Goal: Information Seeking & Learning: Learn about a topic

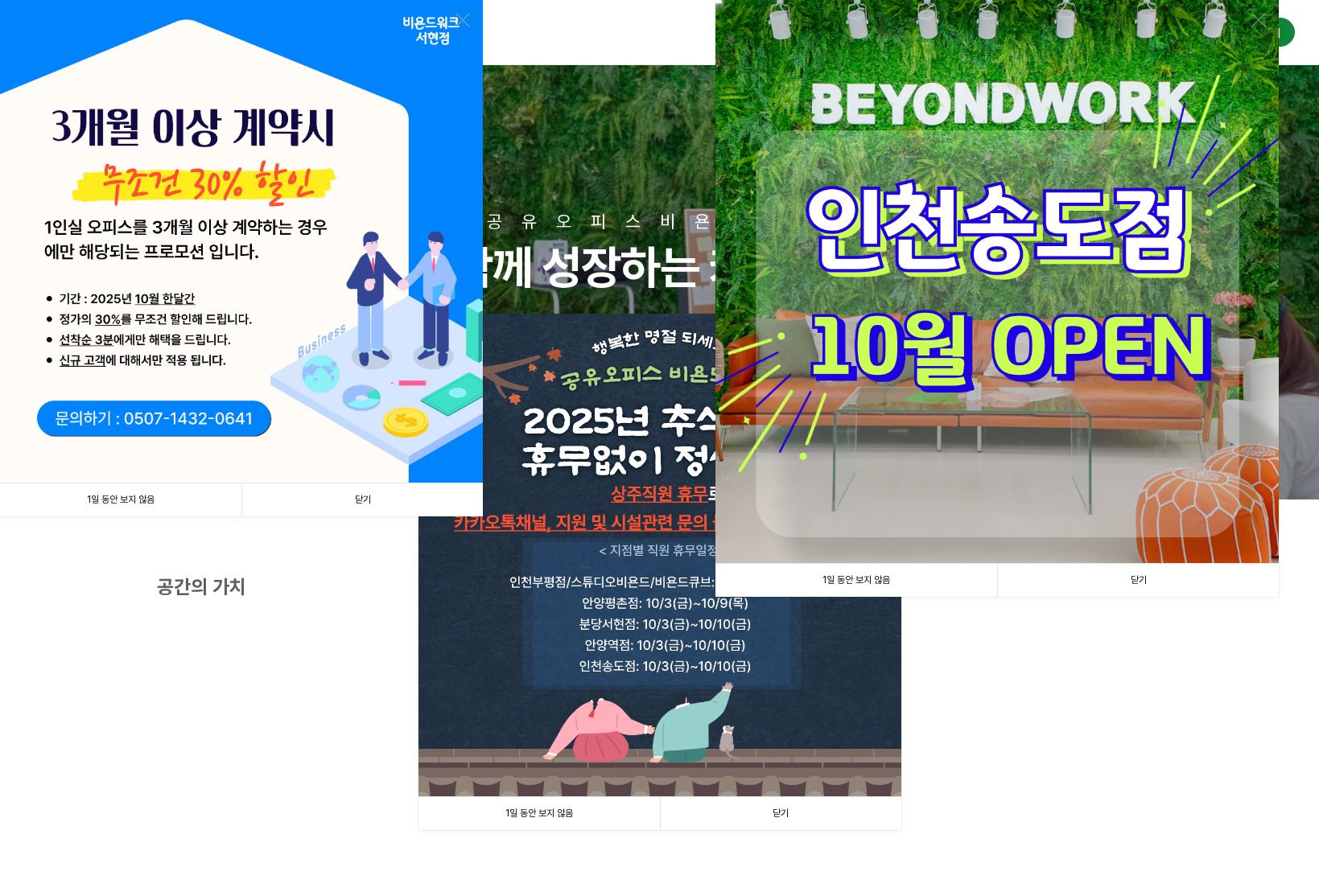
click at [346, 495] on link "닫기" at bounding box center [363, 500] width 242 height 33
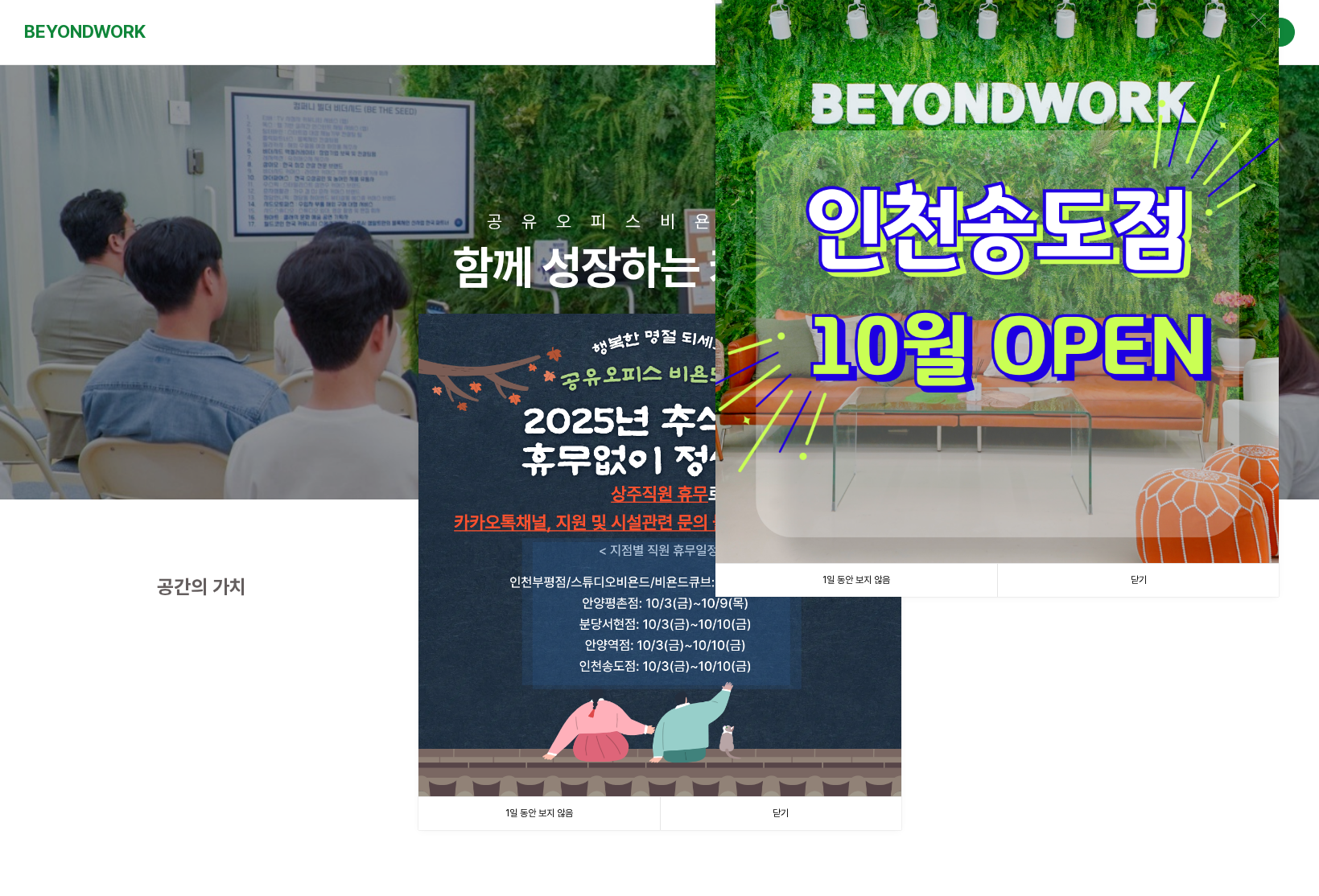
click at [1109, 584] on link "닫기" at bounding box center [1138, 581] width 282 height 33
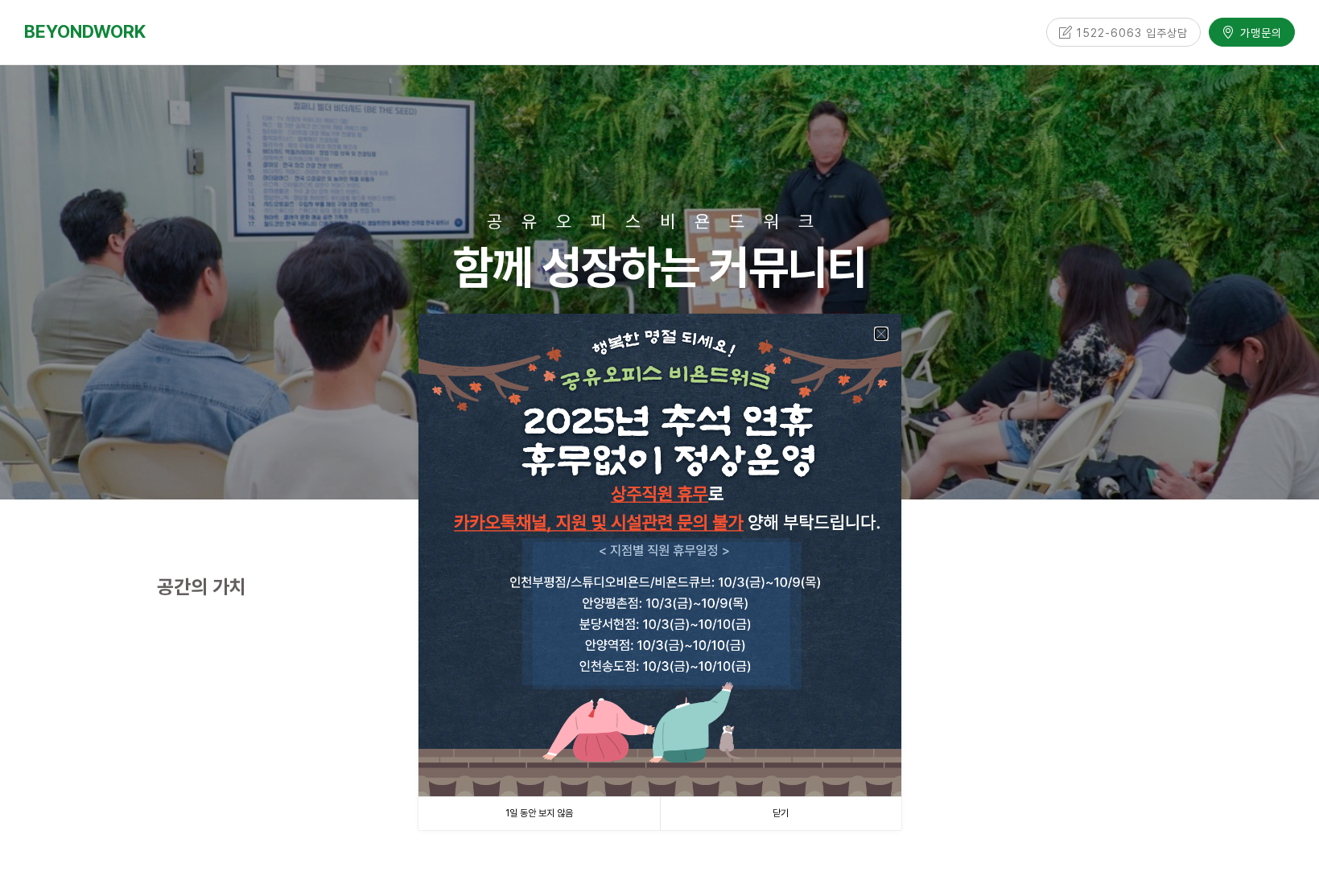
click at [880, 334] on link at bounding box center [881, 334] width 15 height 15
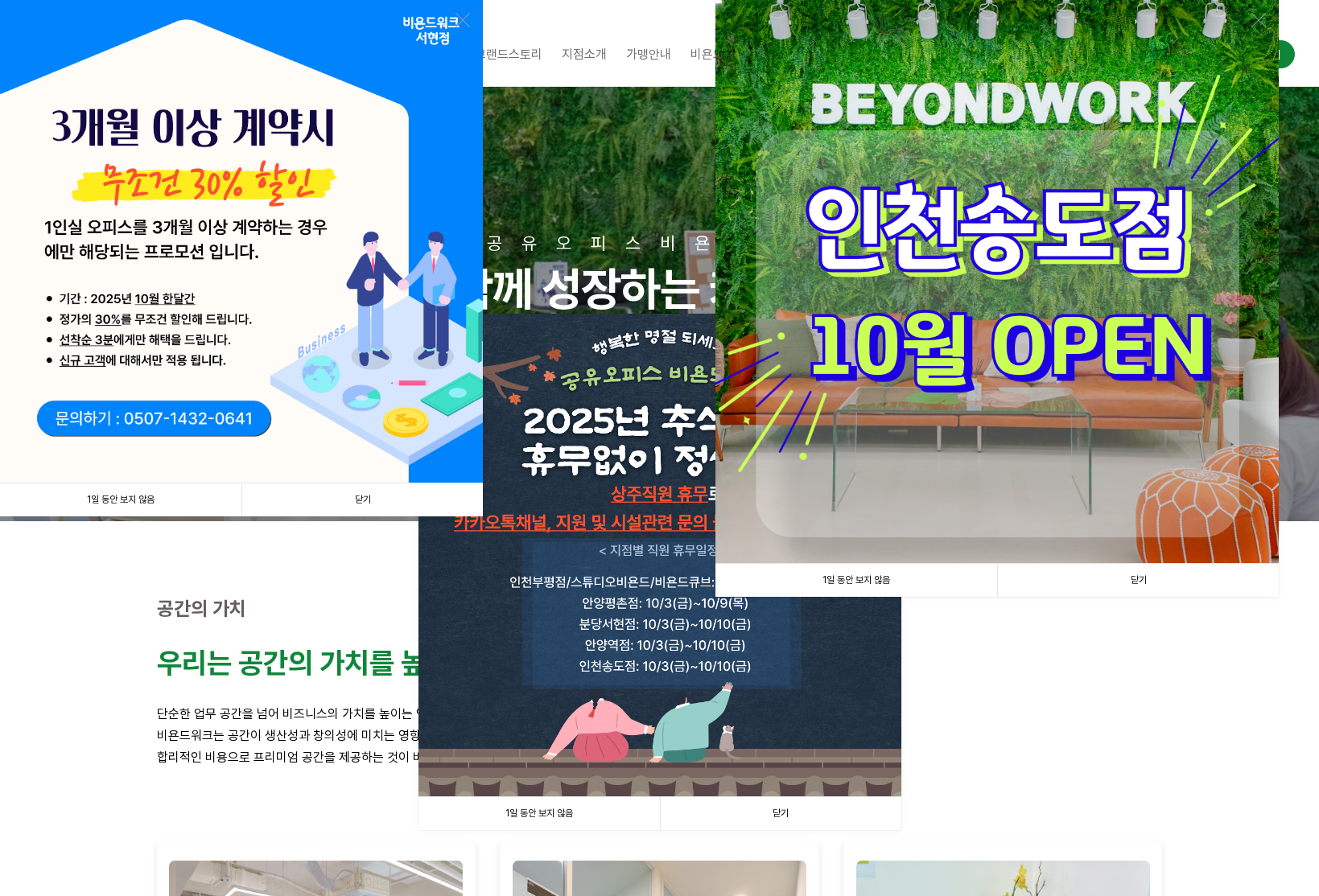
click at [358, 496] on link "닫기" at bounding box center [363, 500] width 242 height 33
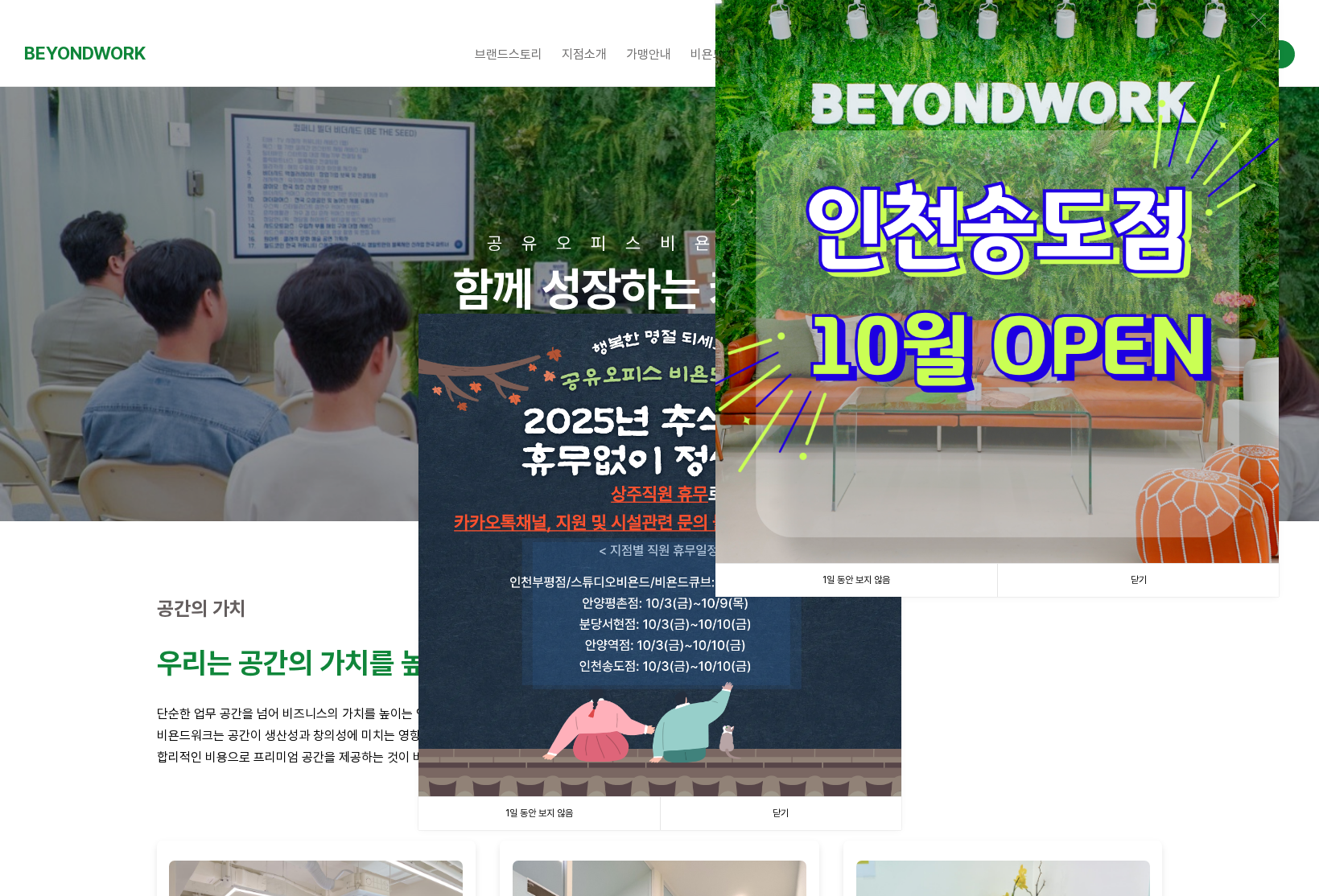
click at [1124, 574] on link "닫기" at bounding box center [1138, 581] width 282 height 33
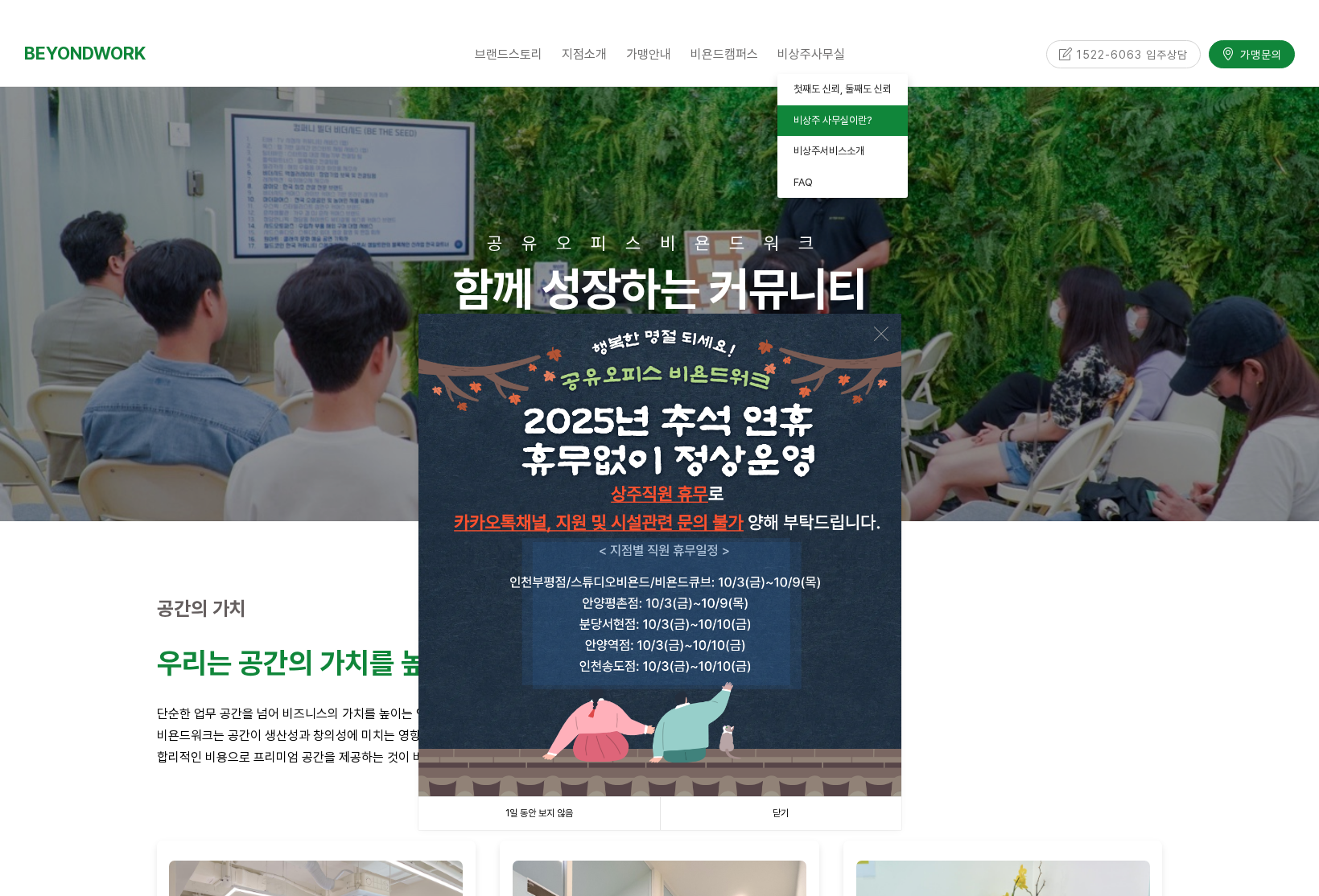
click at [814, 105] on link "비상주 사무실이란?" at bounding box center [842, 121] width 130 height 32
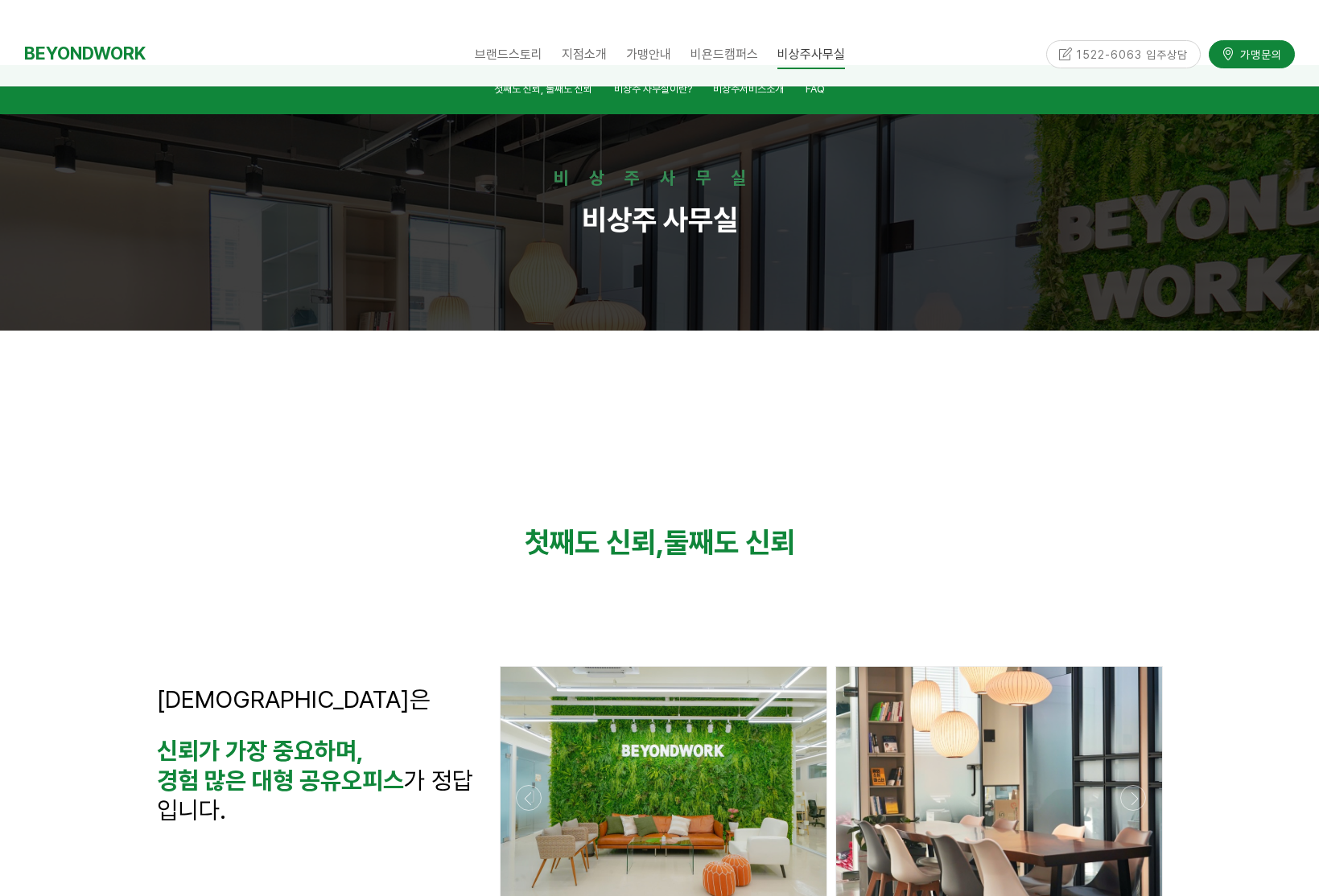
scroll to position [1037, 0]
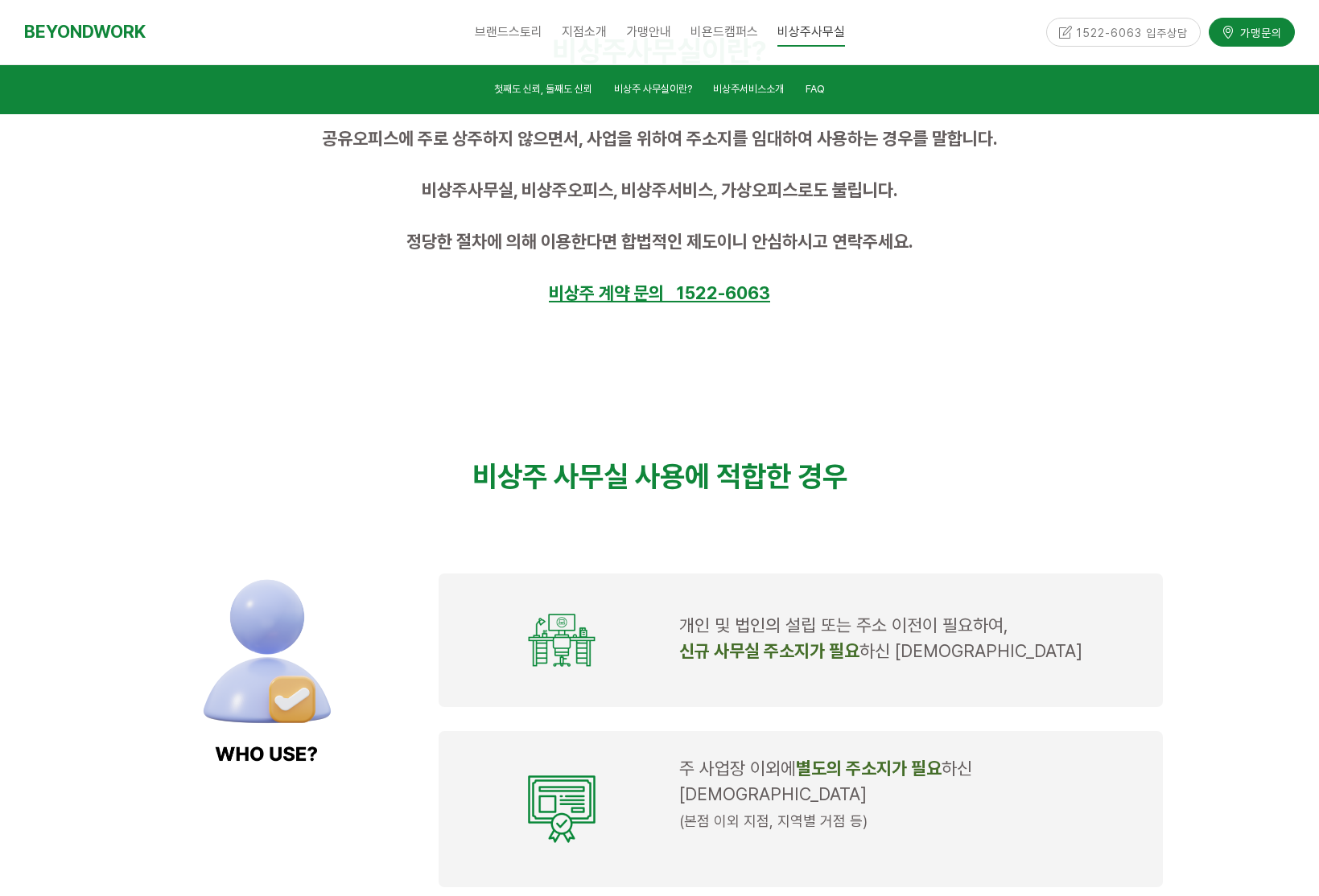
click at [886, 459] on p "비상주 사무실 사용에 적합한 경우" at bounding box center [660, 476] width 1006 height 35
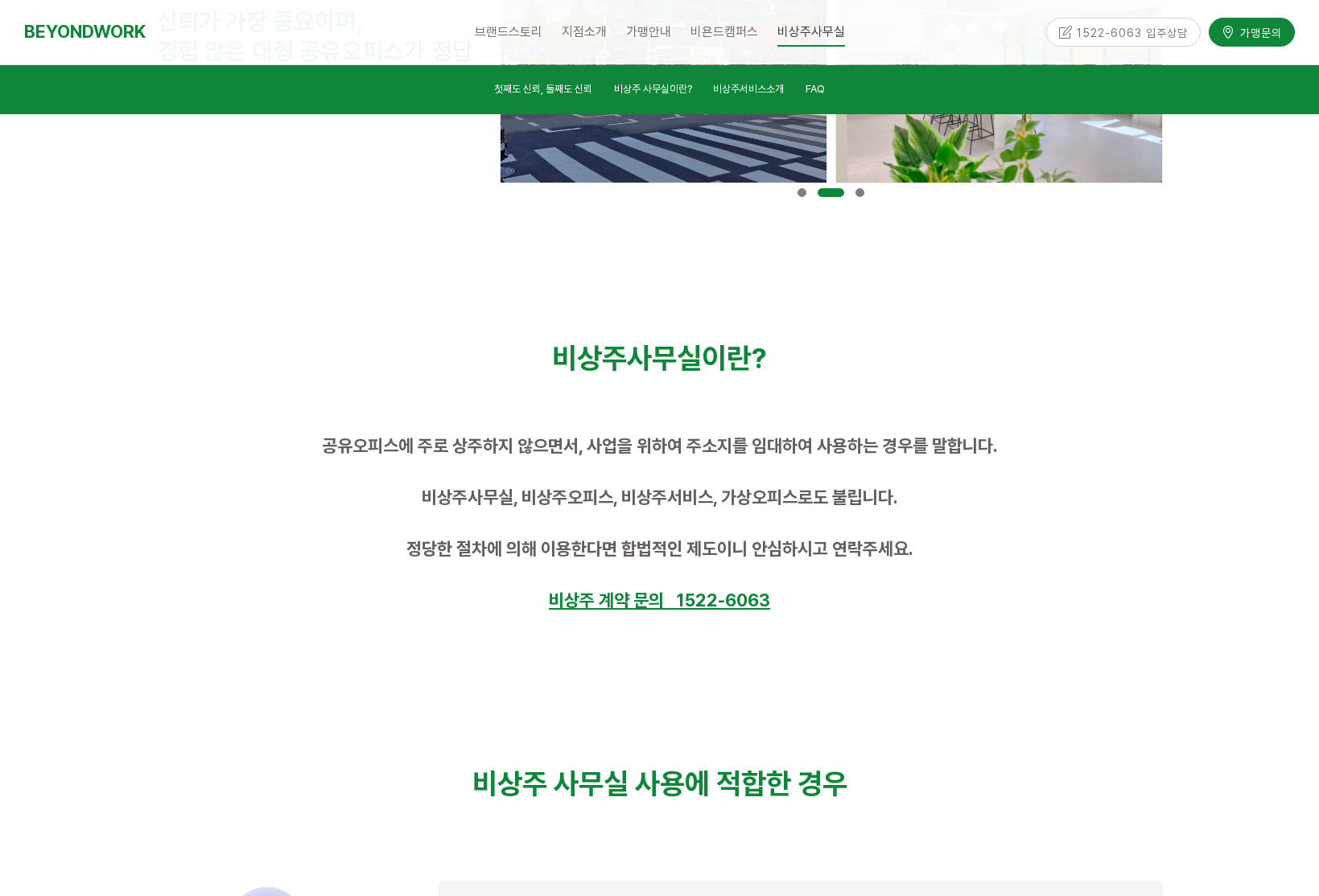
click at [1070, 487] on p "비상주사무실, 비상주오피스, 비상주서비스, 가상오피스로도 불립니다." at bounding box center [660, 500] width 1006 height 25
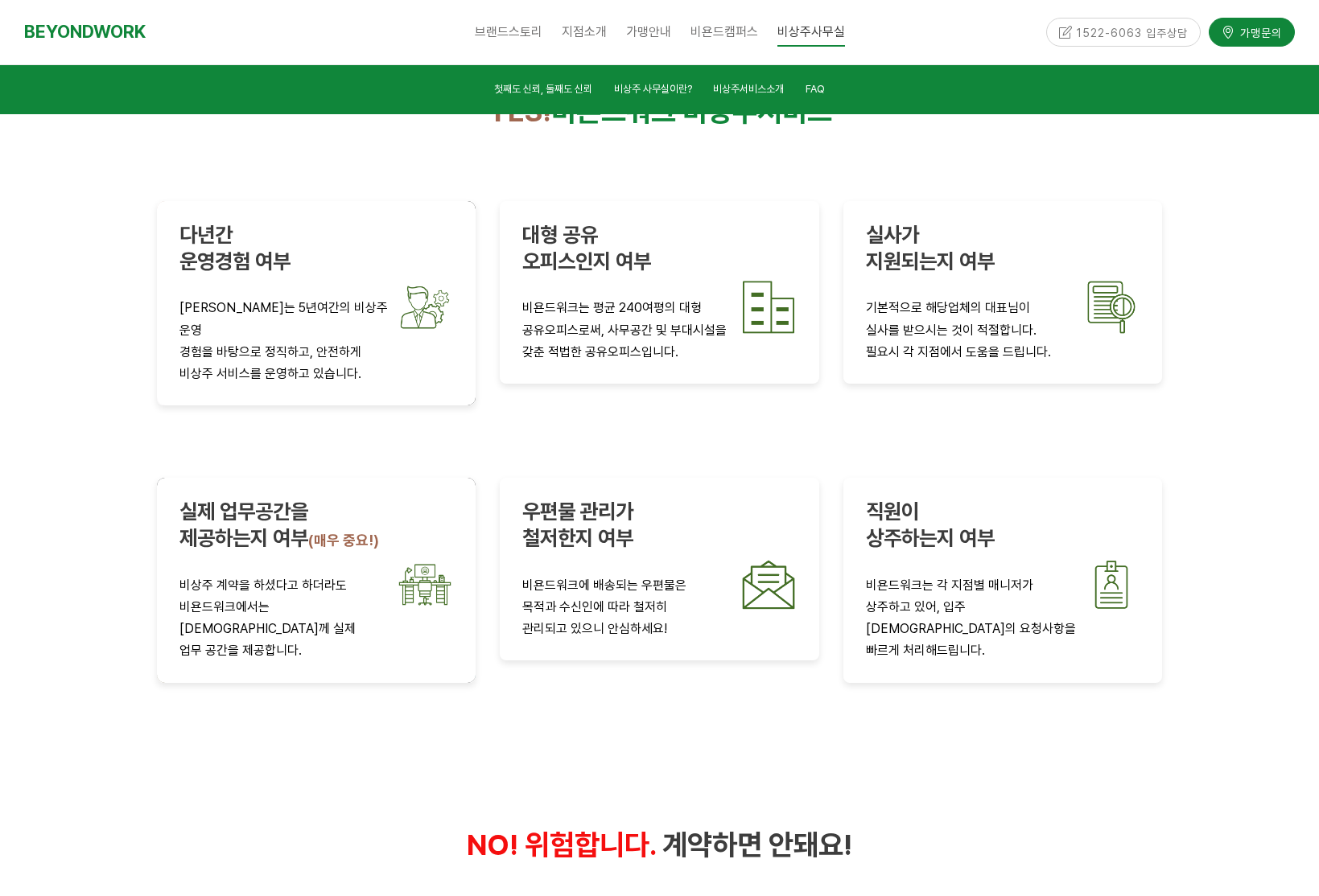
scroll to position [2846, 0]
click at [1205, 470] on div at bounding box center [659, 760] width 1319 height 1583
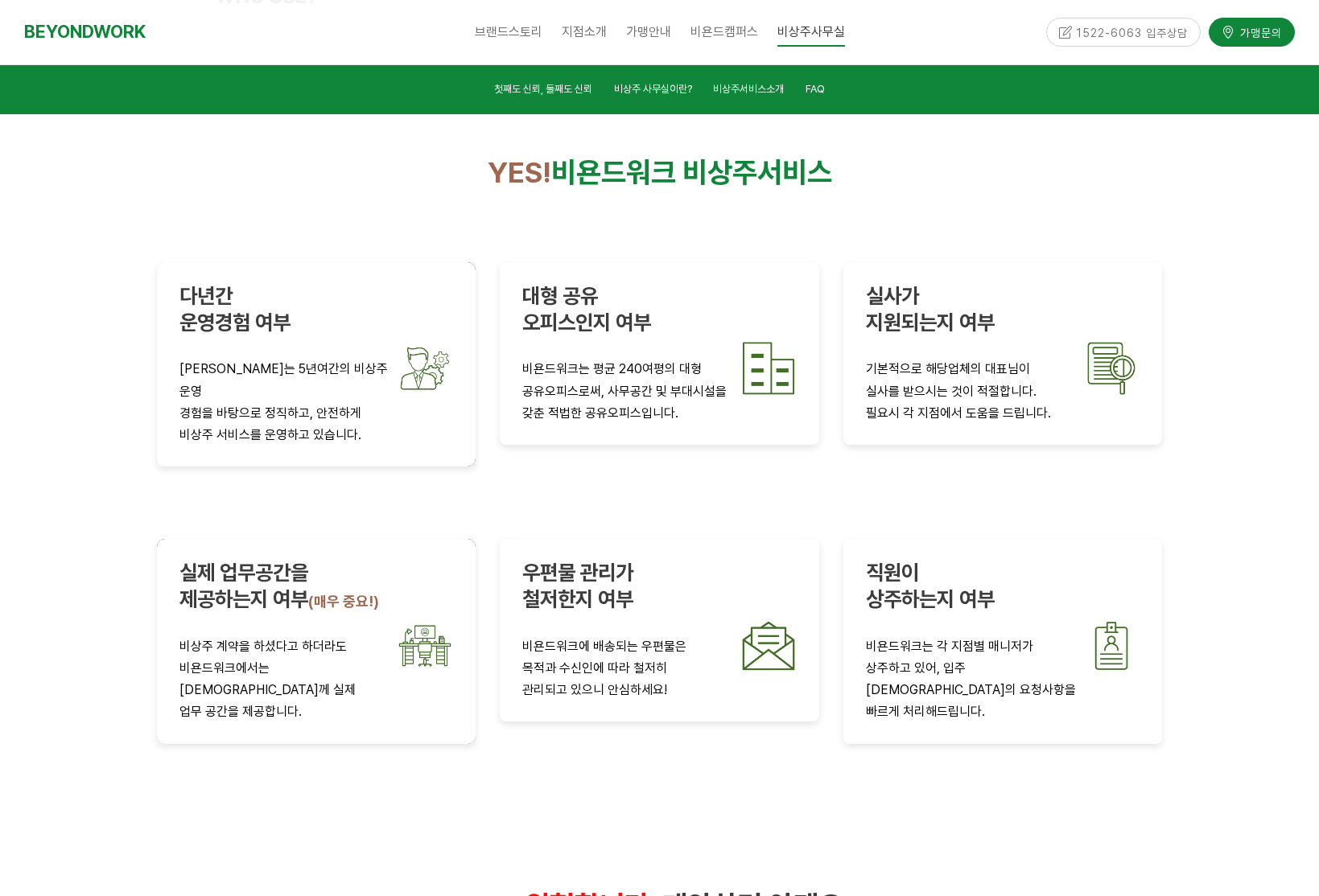
scroll to position [2717, 0]
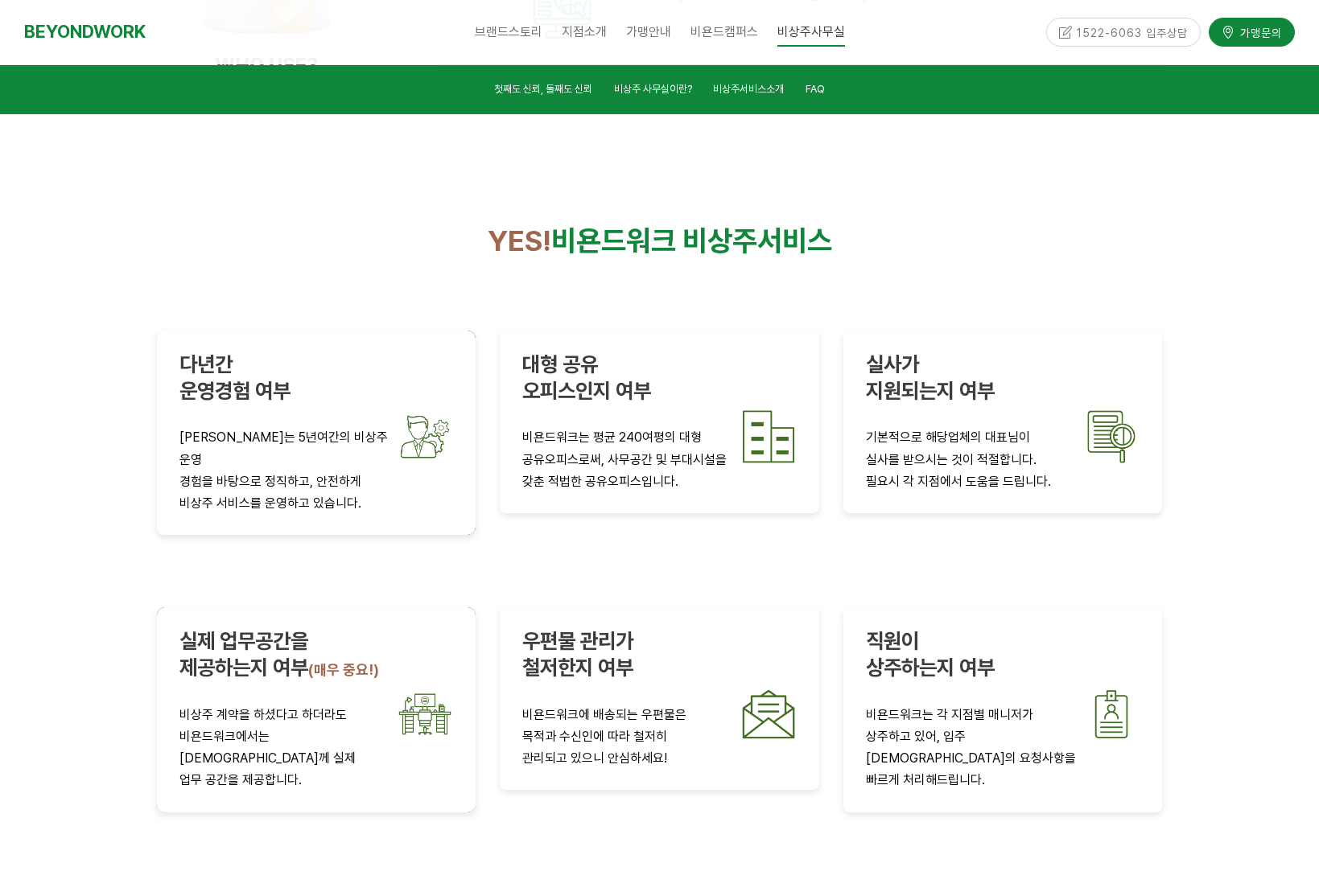
click at [1205, 470] on div at bounding box center [659, 890] width 1319 height 1583
click at [1232, 461] on div at bounding box center [659, 890] width 1319 height 1583
click at [1229, 463] on div at bounding box center [659, 890] width 1319 height 1583
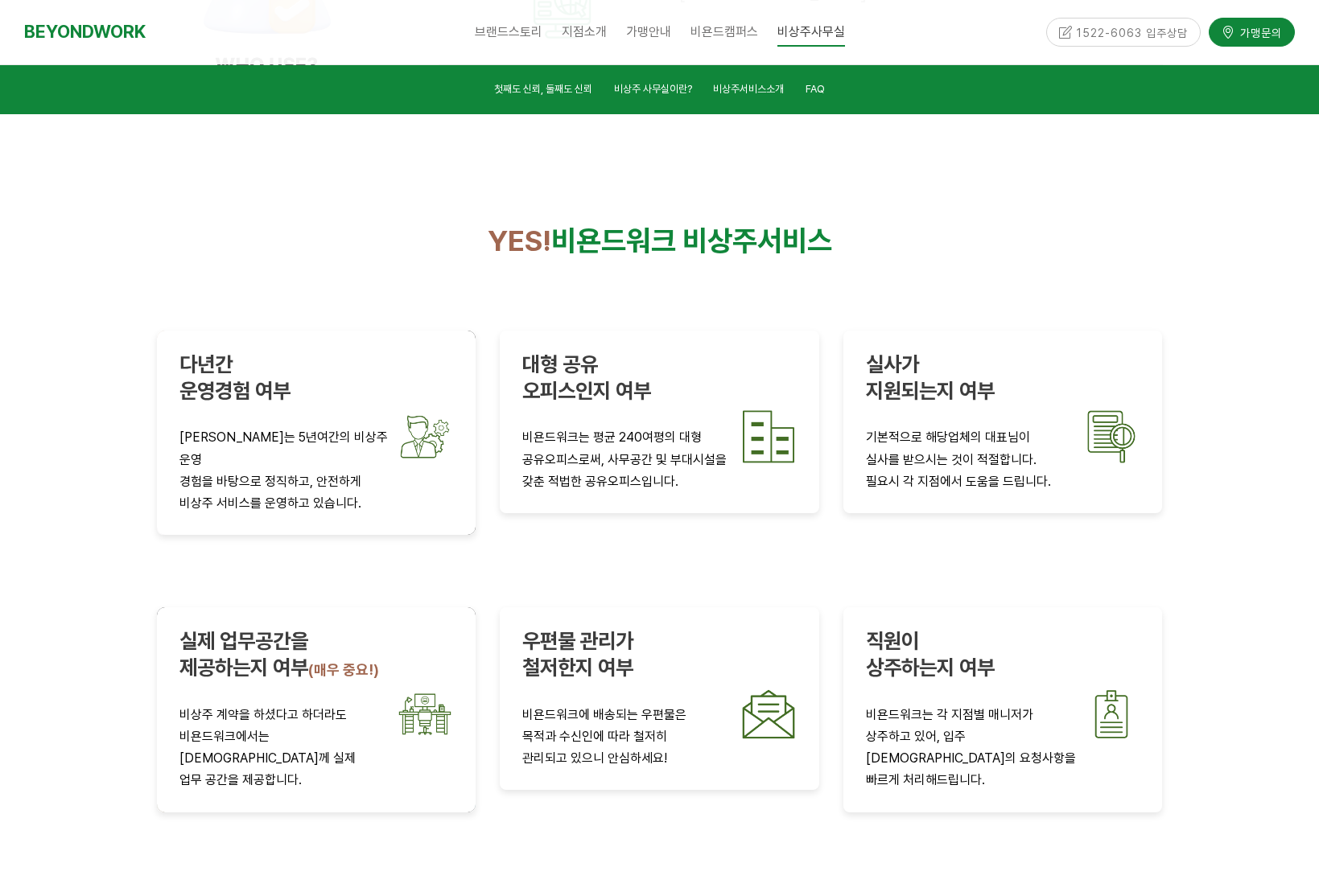
click at [1214, 480] on div at bounding box center [659, 890] width 1319 height 1583
click at [1222, 481] on div at bounding box center [659, 890] width 1319 height 1583
click at [142, 540] on div at bounding box center [659, 890] width 1319 height 1583
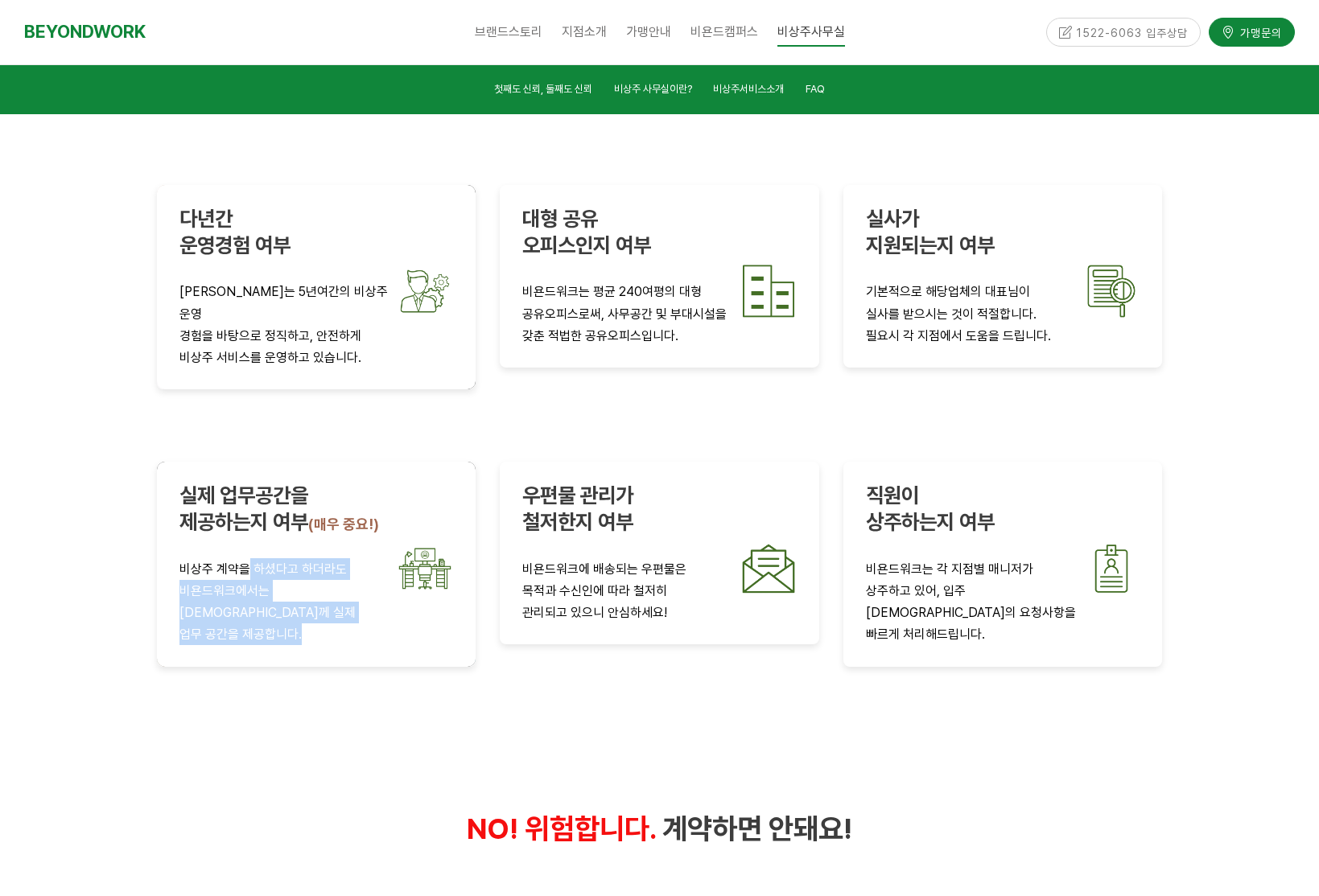
drag, startPoint x: 247, startPoint y: 438, endPoint x: 341, endPoint y: 515, distance: 121.5
click at [341, 515] on div "실제 업무공간을 제공하는지 여부 (매우 중요!) 비상주 계약을 하셨다고 하더라도 비욘드워크에서는 대표님들께 실제 업무 공간을 제공합니다." at bounding box center [316, 563] width 344 height 228
click at [283, 679] on div at bounding box center [316, 702] width 344 height 48
click at [78, 600] on div at bounding box center [659, 744] width 1319 height 1583
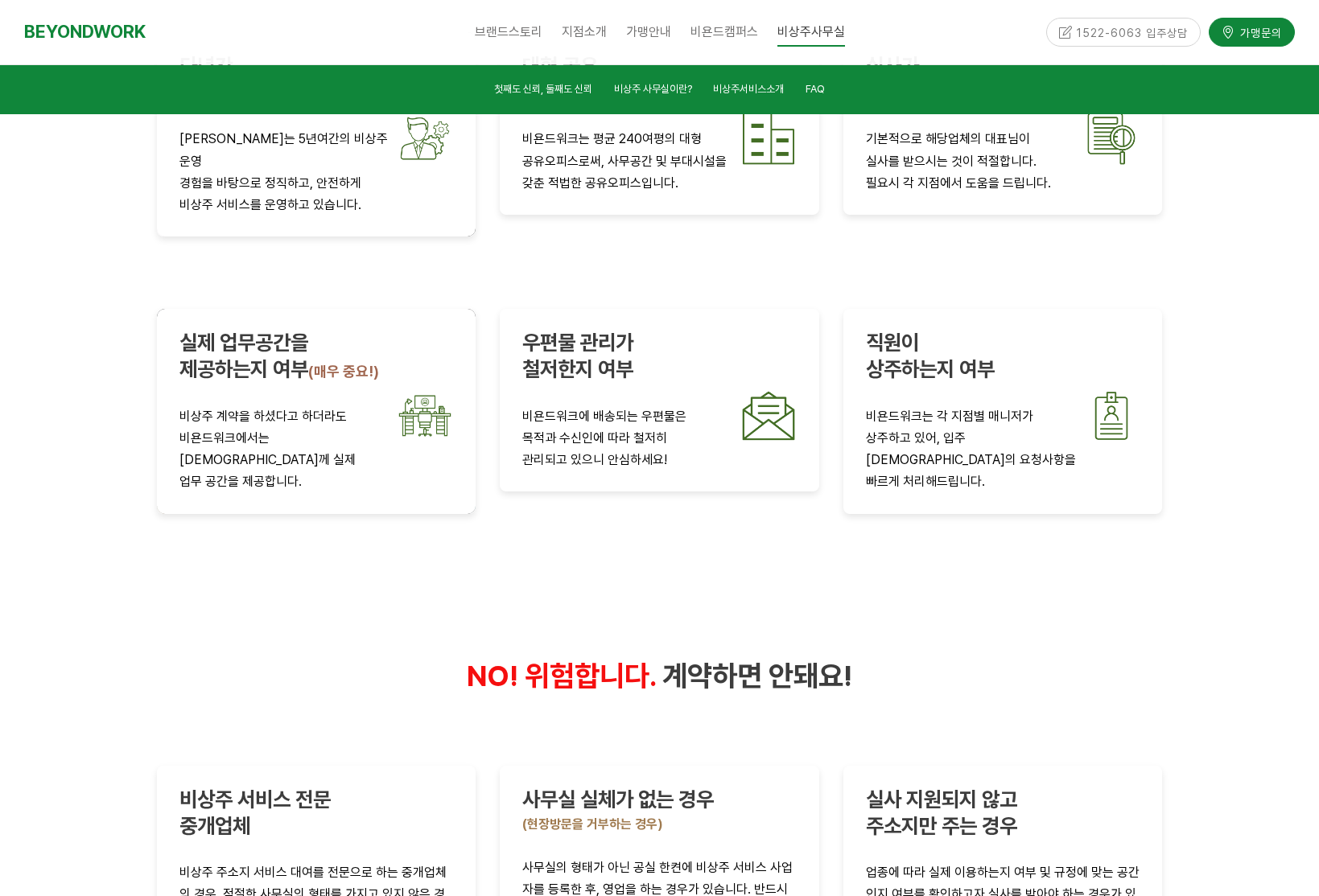
scroll to position [3024, 0]
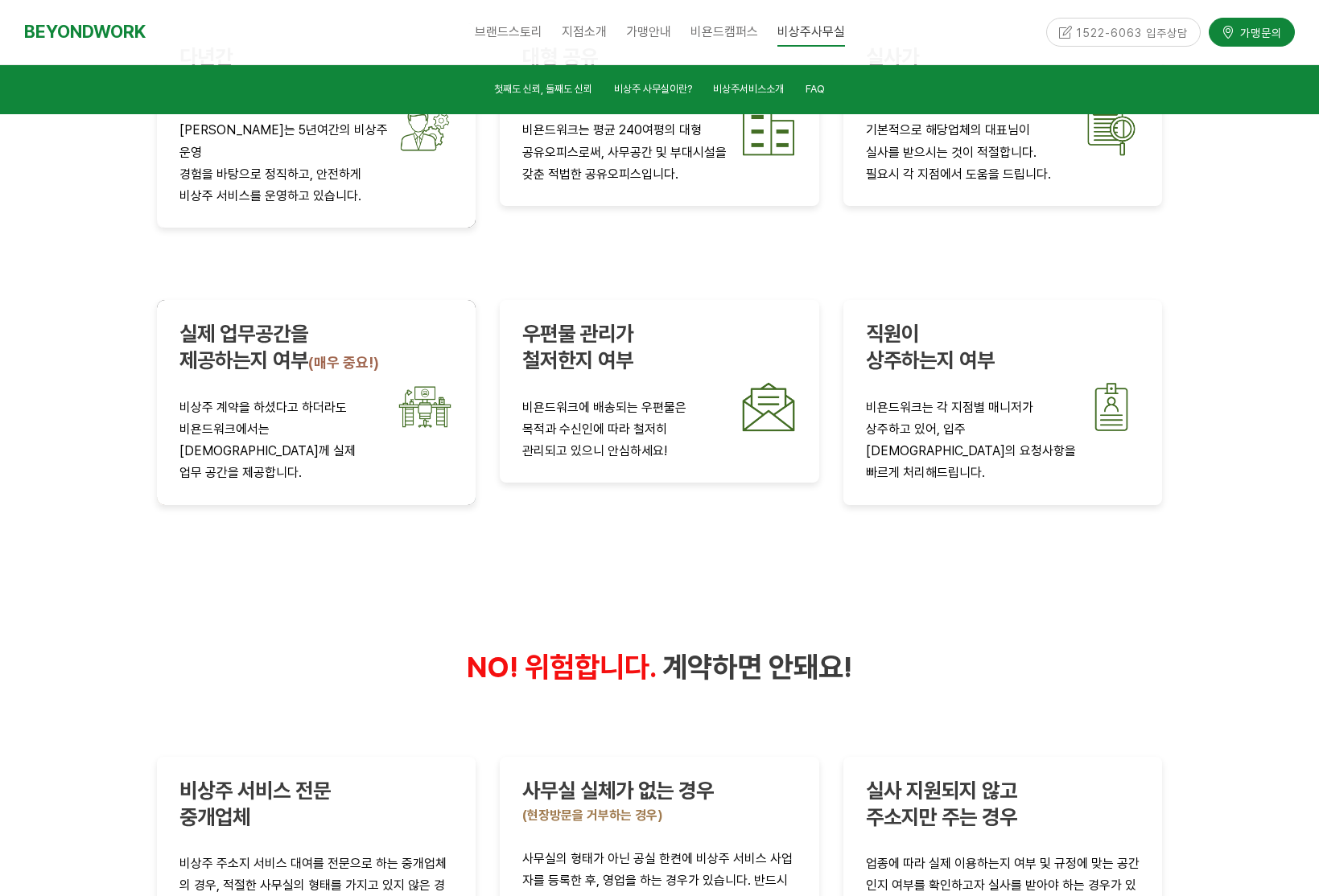
click at [81, 592] on div at bounding box center [659, 582] width 1319 height 1583
click at [81, 572] on div at bounding box center [659, 582] width 1319 height 1583
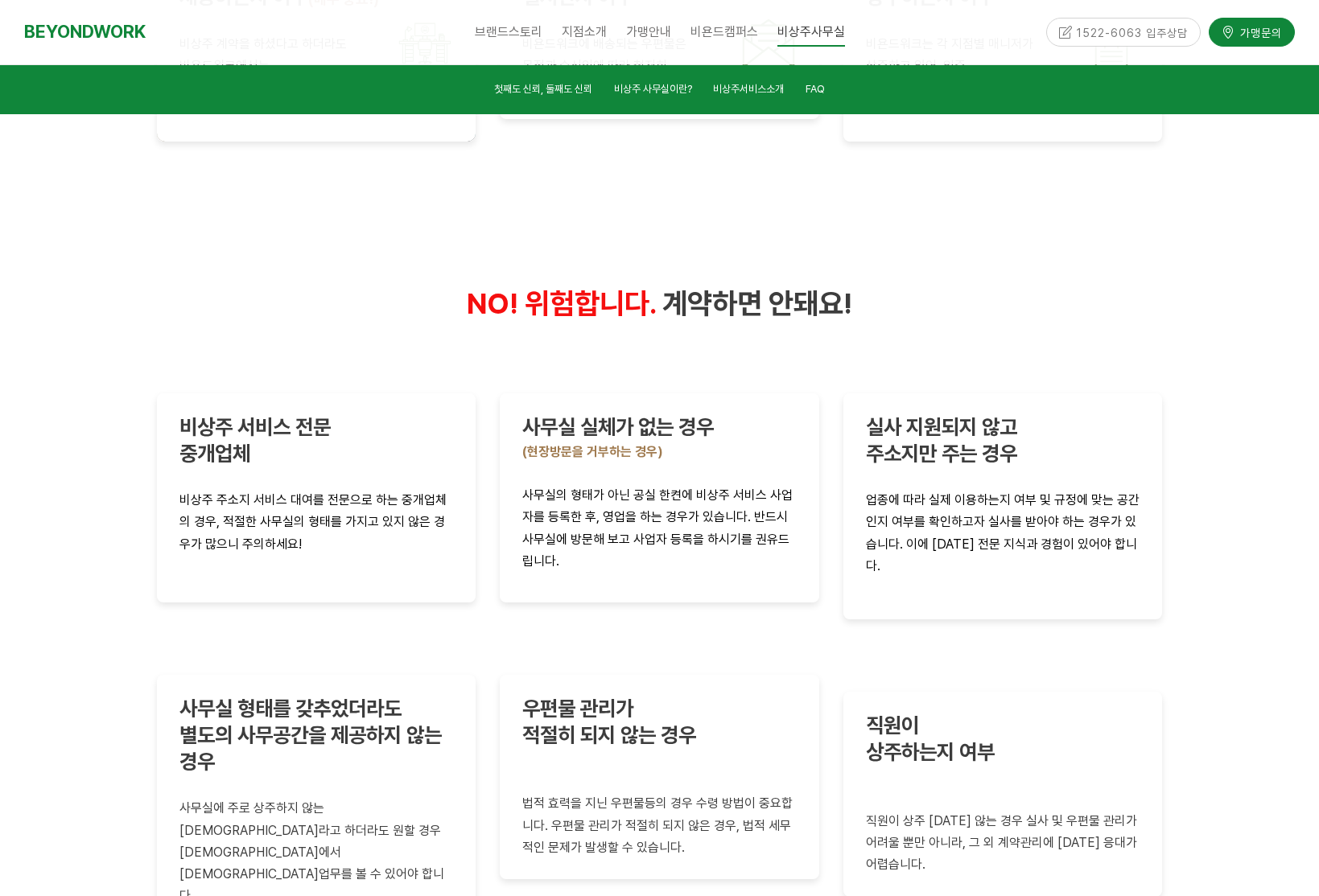
scroll to position [3502, 0]
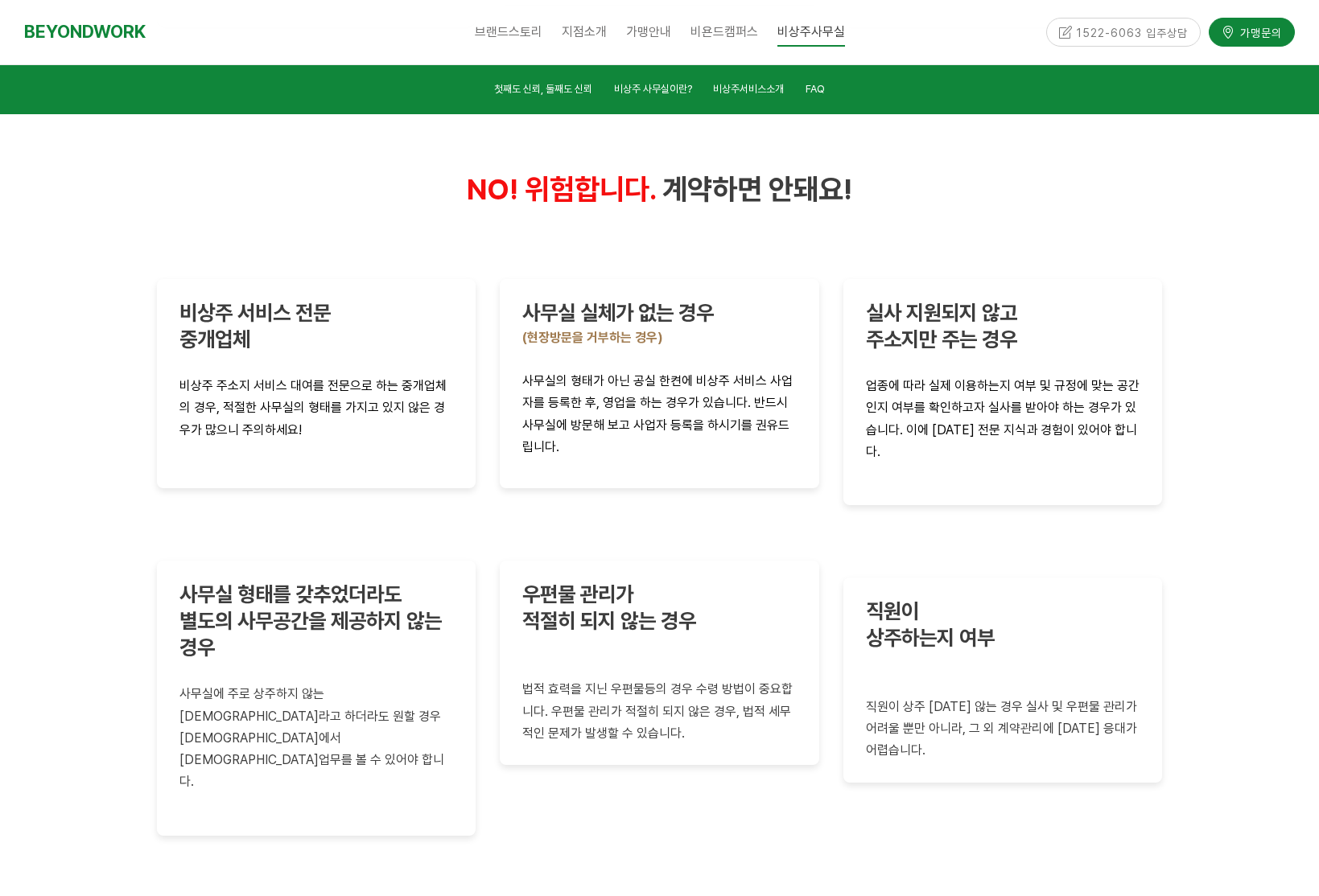
click at [81, 571] on div at bounding box center [659, 105] width 1319 height 1583
click at [81, 567] on div at bounding box center [659, 105] width 1319 height 1583
click at [82, 564] on div at bounding box center [659, 105] width 1319 height 1583
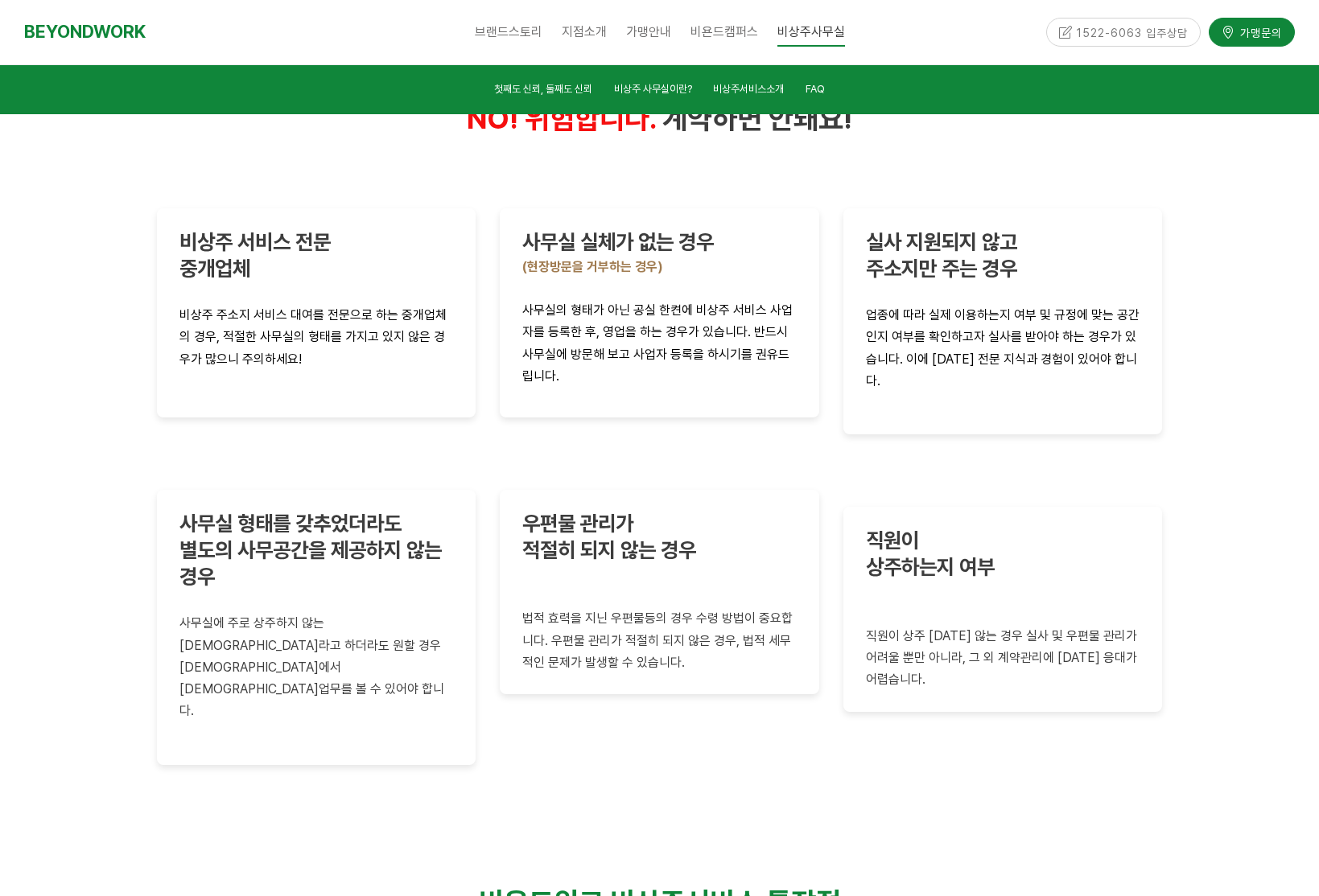
scroll to position [3612, 0]
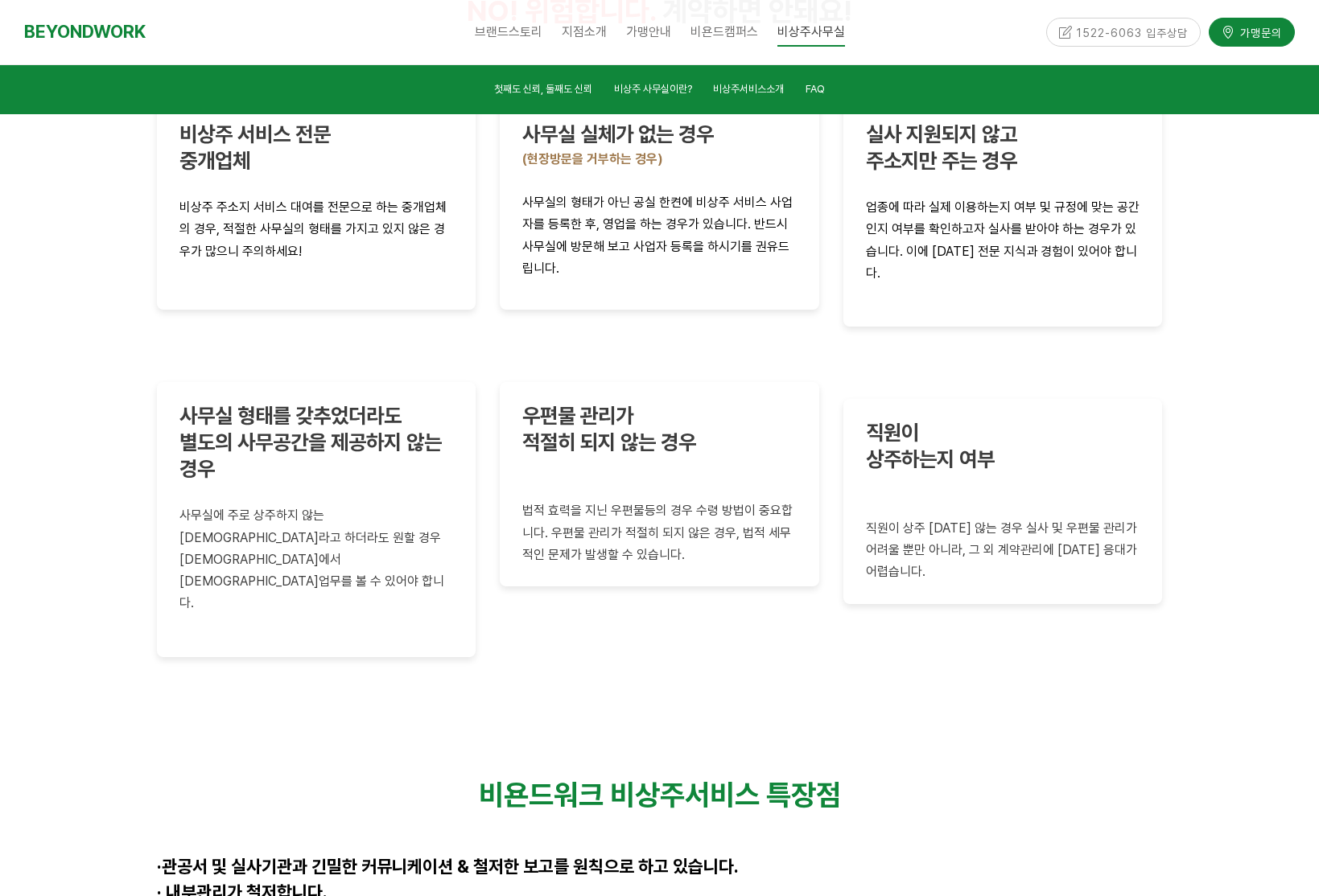
scroll to position [3697, 0]
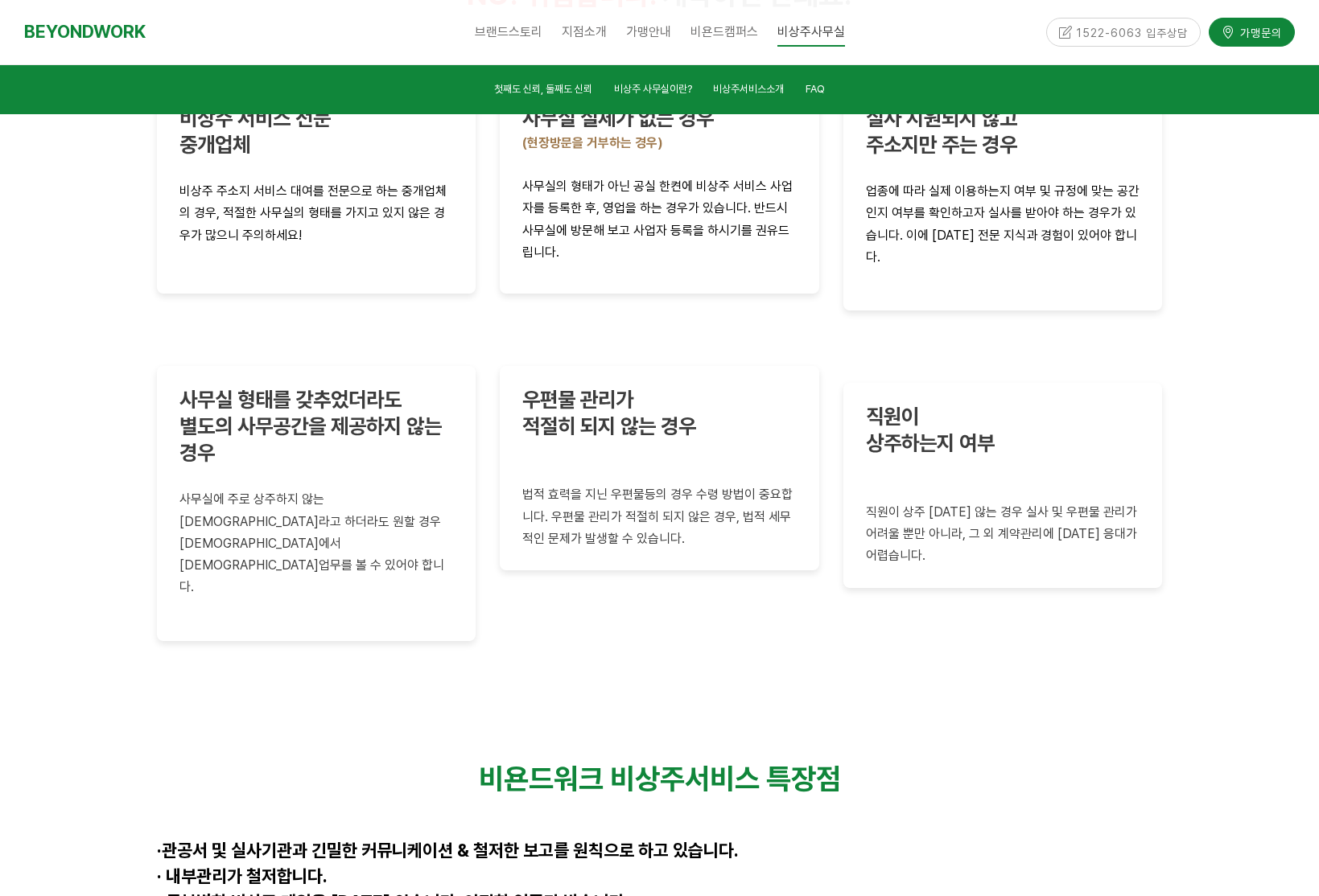
click at [82, 702] on div at bounding box center [659, 865] width 1319 height 328
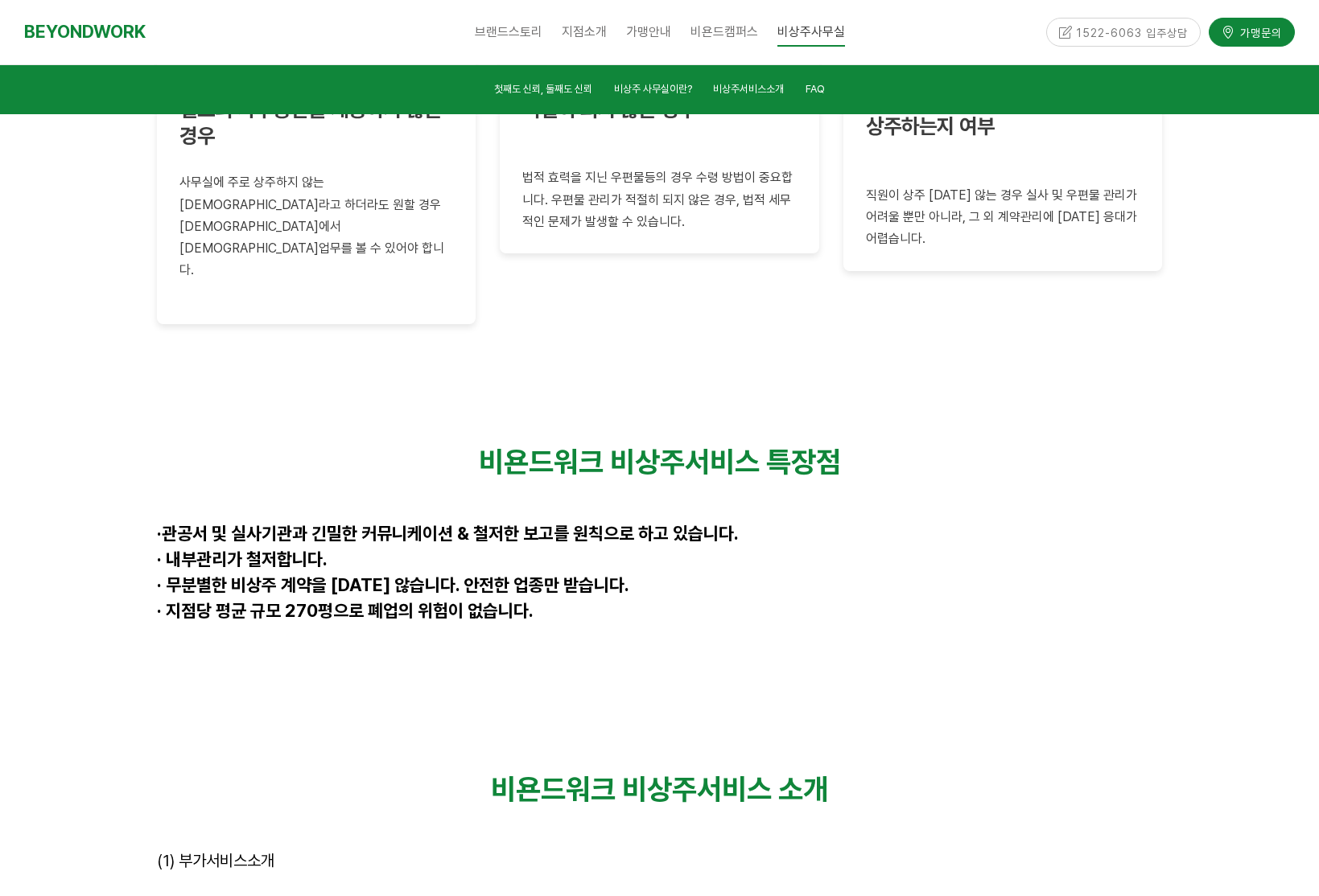
scroll to position [4095, 0]
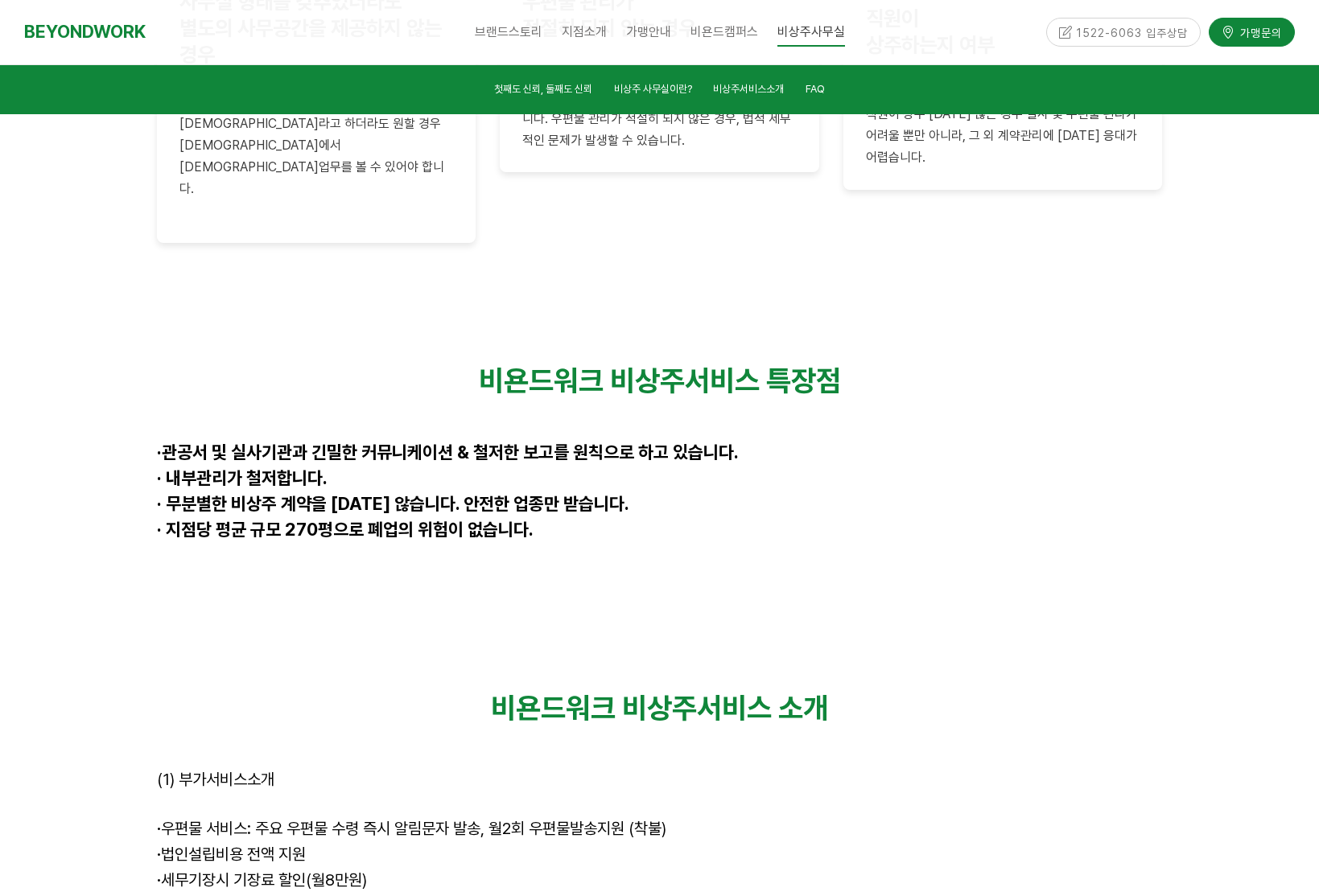
click at [1149, 726] on p at bounding box center [660, 737] width 1006 height 22
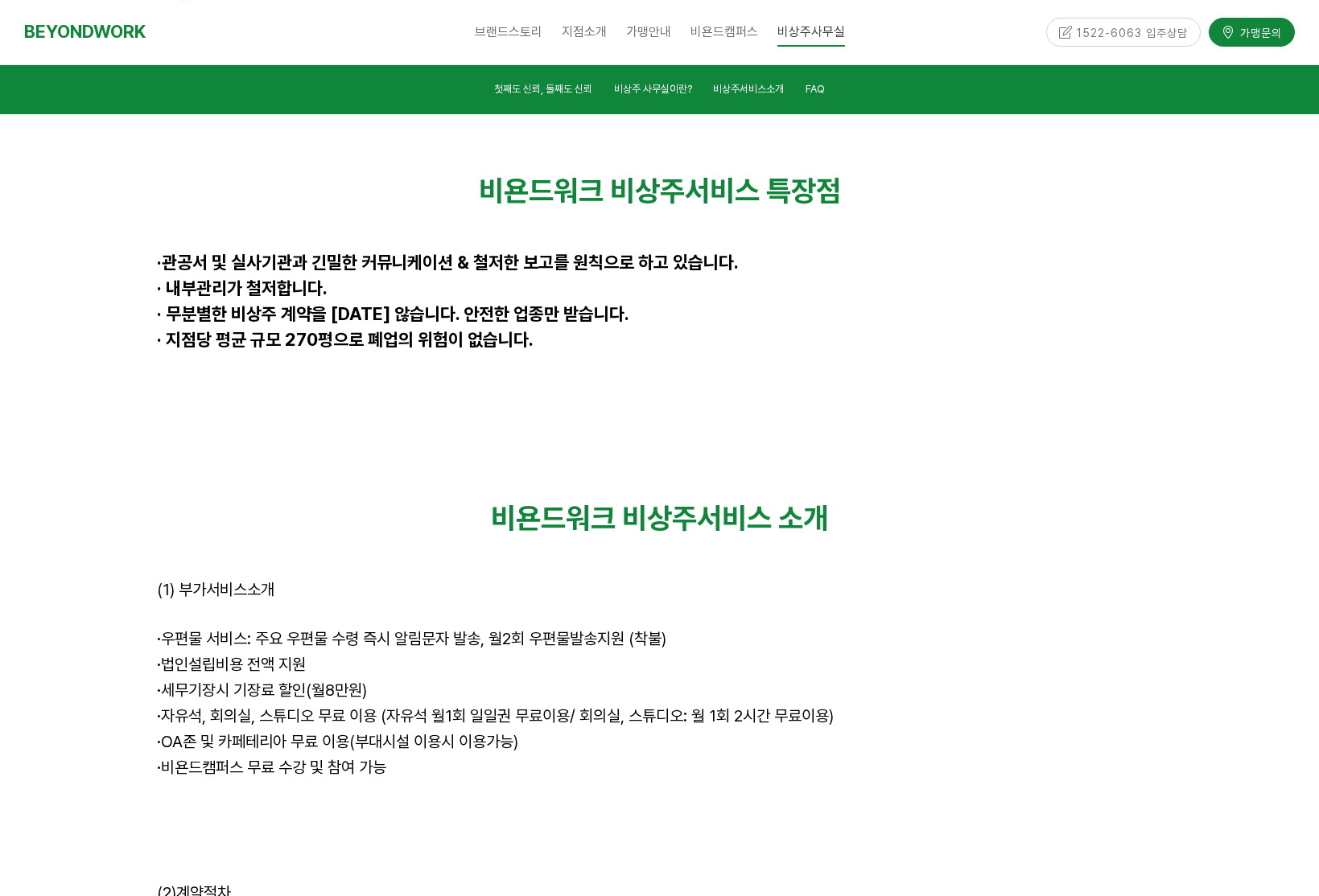
scroll to position [4303, 0]
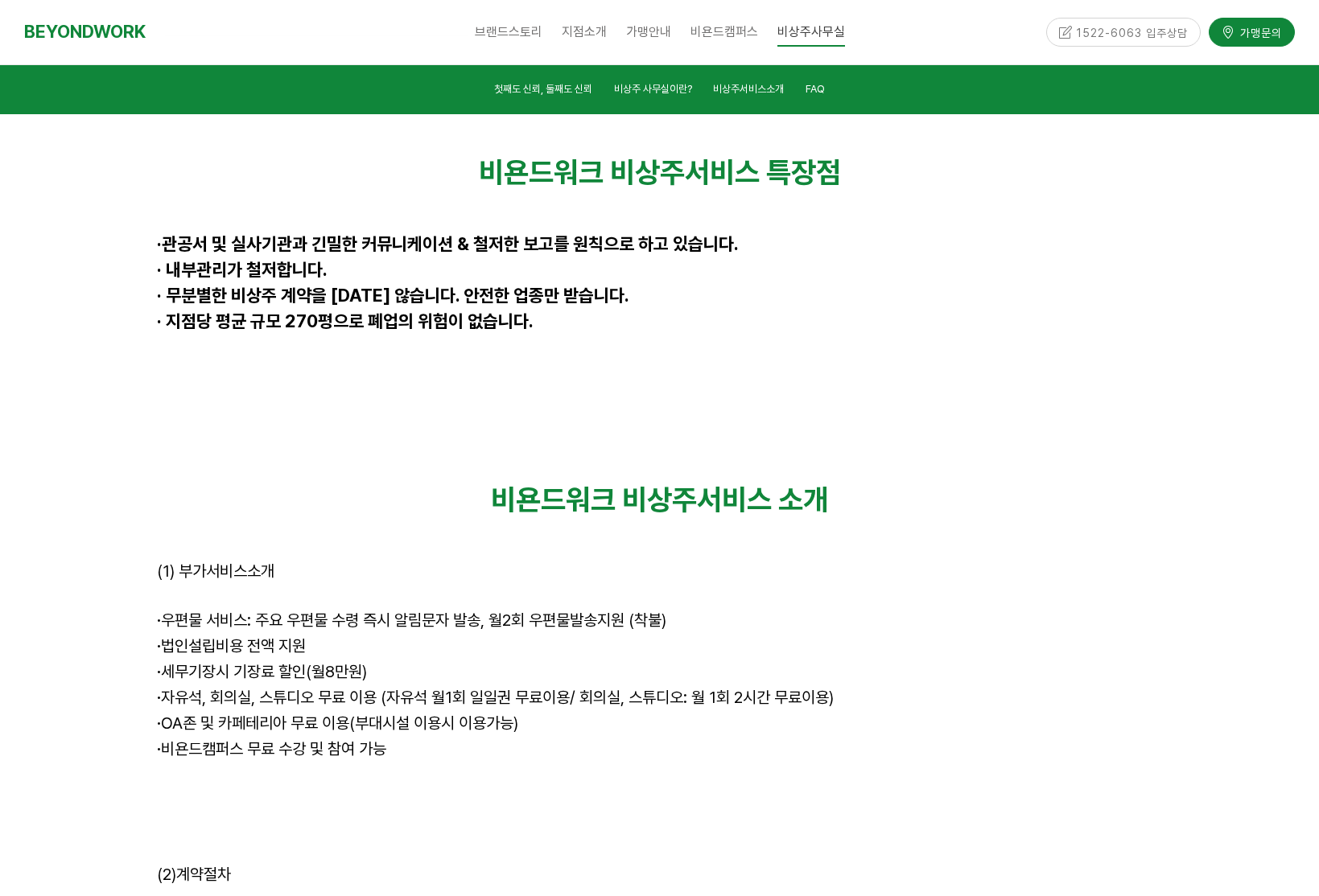
click at [1139, 738] on p "· 비욘드캠퍼스 무료 수강 및 참여 가능" at bounding box center [660, 751] width 1006 height 25
